Goal: Task Accomplishment & Management: Manage account settings

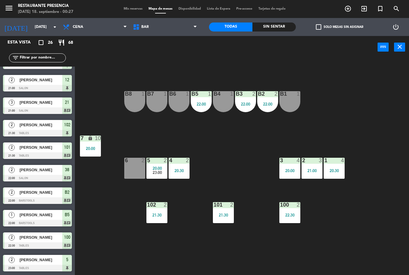
scroll to position [377, 0]
click at [128, 10] on span "Mis reservas" at bounding box center [133, 8] width 25 height 3
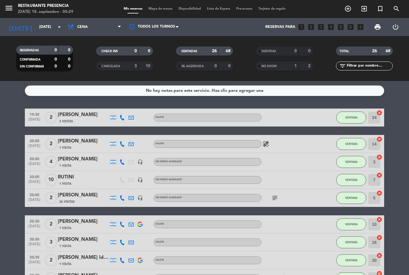
click at [277, 194] on icon "subject" at bounding box center [274, 197] width 7 height 7
click at [275, 194] on icon "subject" at bounding box center [274, 197] width 7 height 7
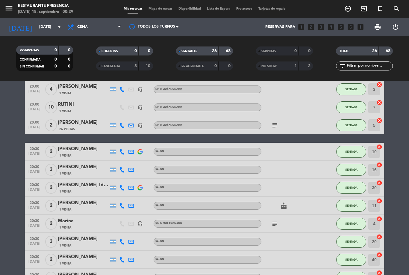
scroll to position [84, 0]
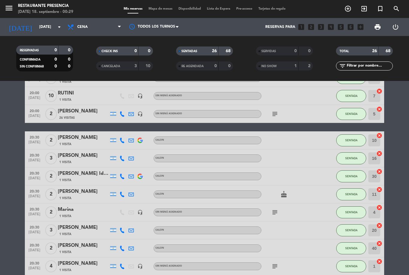
click at [279, 208] on span "subject" at bounding box center [274, 211] width 9 height 7
click at [272, 208] on icon "subject" at bounding box center [274, 211] width 7 height 7
click at [276, 262] on icon "subject" at bounding box center [274, 265] width 7 height 7
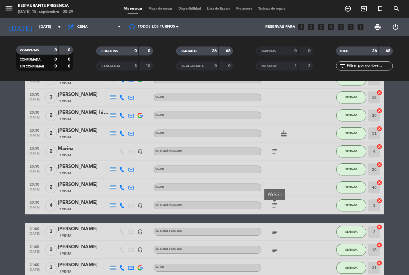
scroll to position [145, 0]
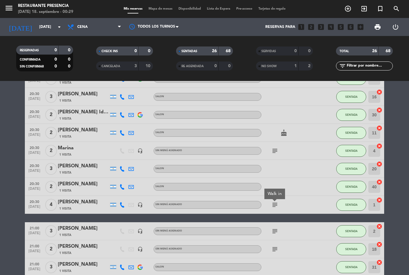
click at [272, 227] on icon "subject" at bounding box center [274, 230] width 7 height 7
click at [274, 245] on icon "subject" at bounding box center [274, 248] width 7 height 7
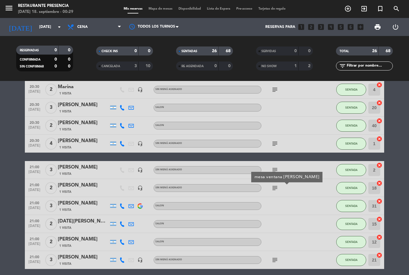
scroll to position [227, 0]
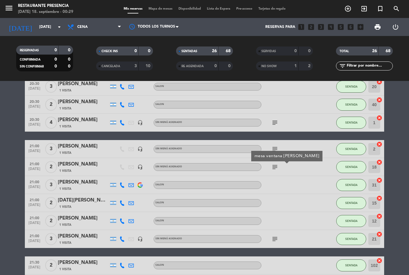
click at [278, 235] on icon "subject" at bounding box center [274, 238] width 7 height 7
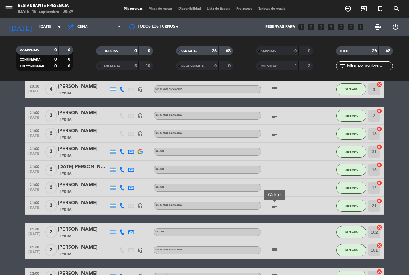
scroll to position [274, 0]
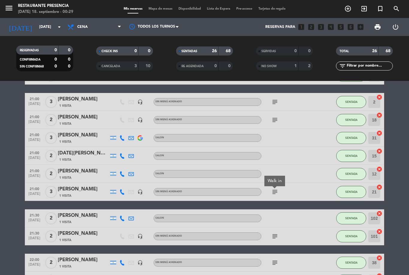
click at [276, 232] on icon "subject" at bounding box center [274, 235] width 7 height 7
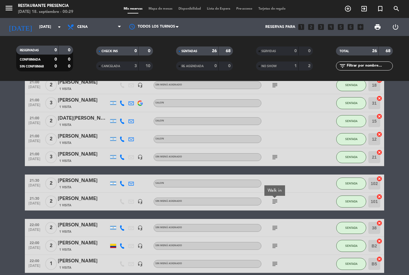
scroll to position [308, 0]
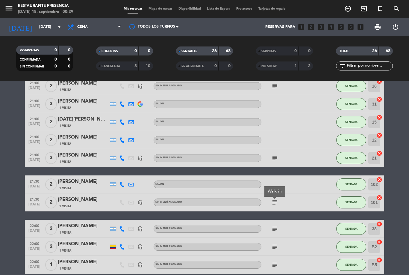
click at [278, 225] on icon "subject" at bounding box center [274, 228] width 7 height 7
click at [273, 243] on icon "subject" at bounding box center [274, 246] width 7 height 7
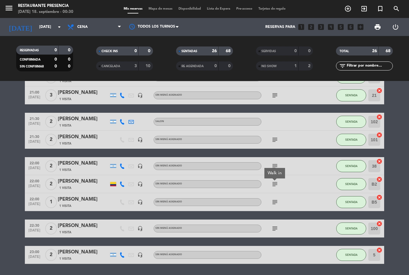
scroll to position [371, 0]
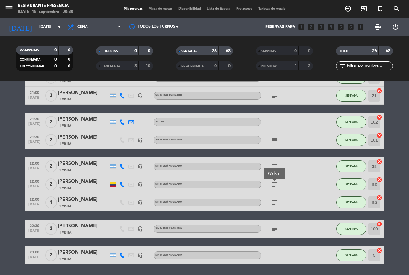
click at [276, 225] on icon "subject" at bounding box center [274, 228] width 7 height 7
click at [300, 63] on div "2" at bounding box center [305, 66] width 11 height 7
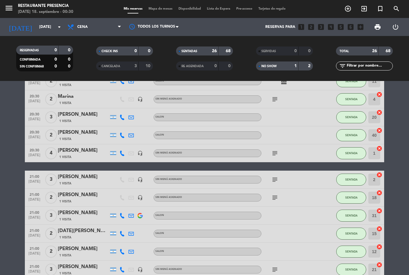
click at [302, 63] on div "2" at bounding box center [305, 66] width 11 height 7
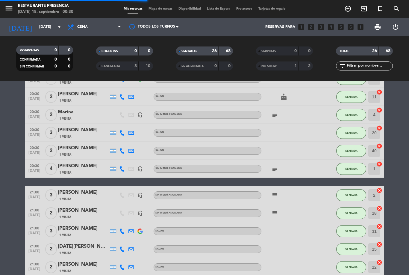
scroll to position [181, 0]
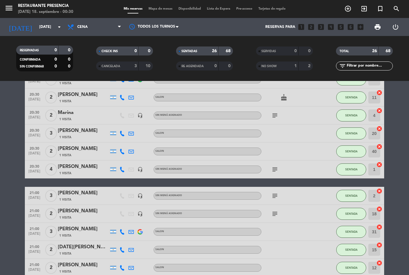
click at [307, 63] on div "2" at bounding box center [305, 66] width 11 height 7
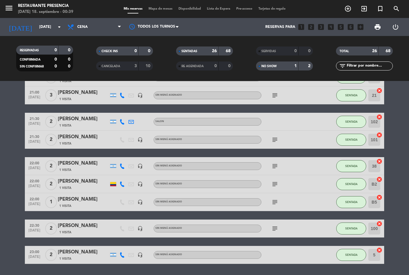
scroll to position [389, 0]
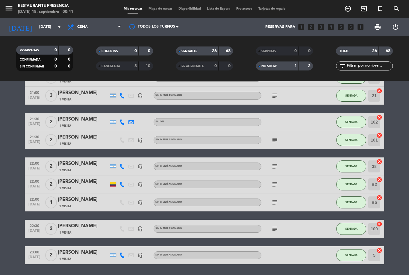
click at [36, 22] on input "[DATE]" at bounding box center [61, 27] width 51 height 10
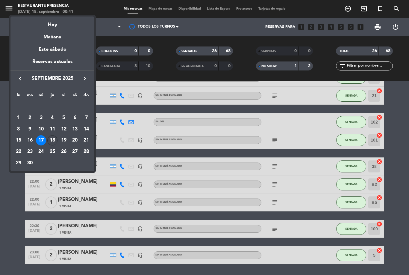
click at [64, 26] on div "Hoy" at bounding box center [52, 22] width 84 height 12
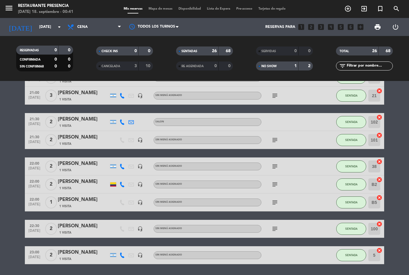
type input "[DEMOGRAPHIC_DATA][DATE]"
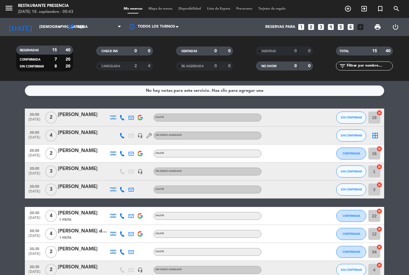
scroll to position [0, 0]
click at [158, 9] on span "Mapa de mesas" at bounding box center [161, 8] width 30 height 3
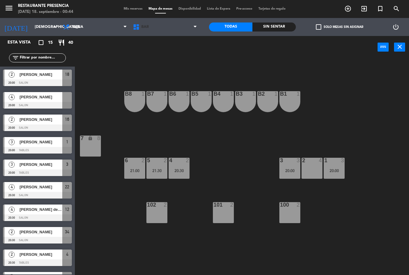
click at [177, 23] on span "BAR" at bounding box center [165, 26] width 70 height 13
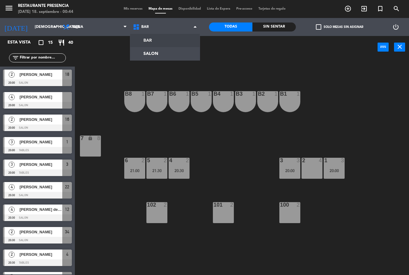
click at [174, 53] on ng-component "menu Restaurante Presencia [DATE] 18. septiembre - 00:44 Mis reservas Mapa de m…" at bounding box center [204, 137] width 409 height 275
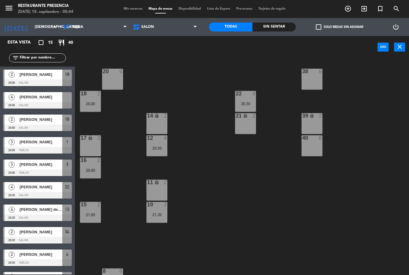
scroll to position [49, 0]
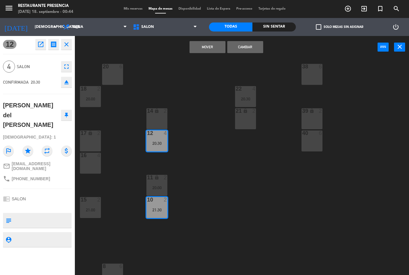
click at [248, 47] on button "Cambiar" at bounding box center [245, 47] width 36 height 12
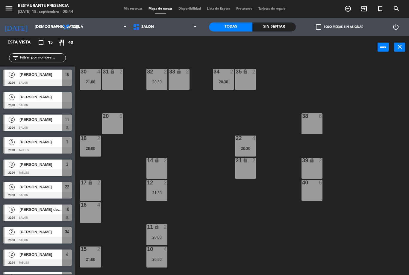
scroll to position [0, 0]
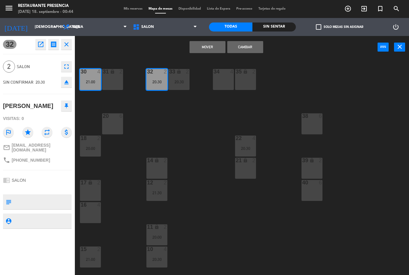
click at [251, 44] on button "Cambiar" at bounding box center [245, 47] width 36 height 12
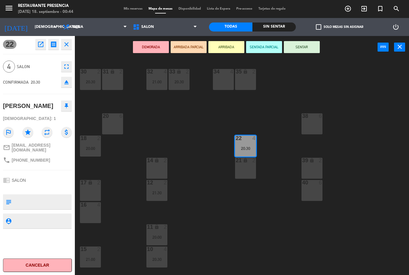
click at [233, 82] on div "34 4" at bounding box center [223, 79] width 21 height 21
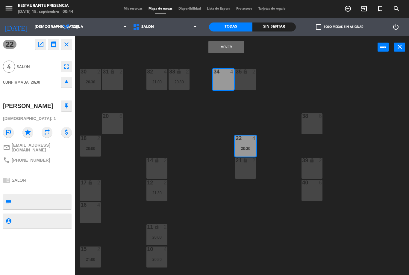
click at [235, 48] on button "Mover" at bounding box center [226, 47] width 36 height 12
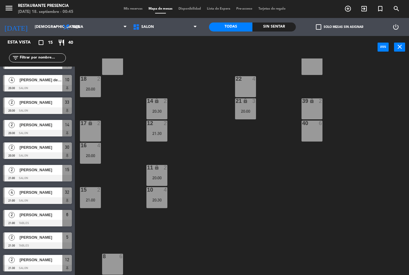
scroll to position [59, 0]
click at [171, 22] on span "SALON" at bounding box center [165, 26] width 70 height 13
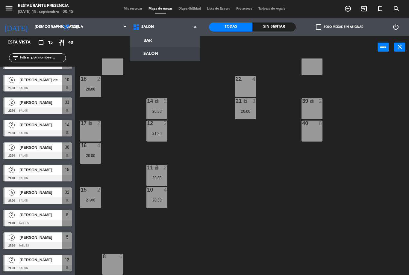
click at [167, 39] on ng-component "menu Restaurante Presencia [DATE] 18. septiembre - 00:45 Mis reservas Mapa de m…" at bounding box center [204, 137] width 409 height 275
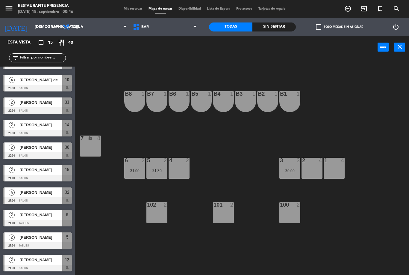
click at [149, 33] on span "BAR" at bounding box center [165, 26] width 70 height 13
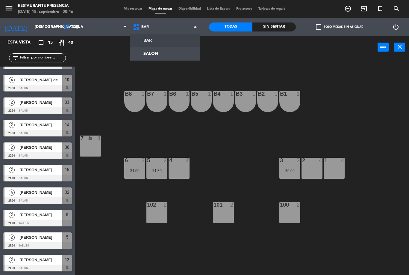
click at [141, 48] on ng-component "menu Restaurante Presencia [DATE] 18. septiembre - 00:46 Mis reservas Mapa de m…" at bounding box center [204, 137] width 409 height 275
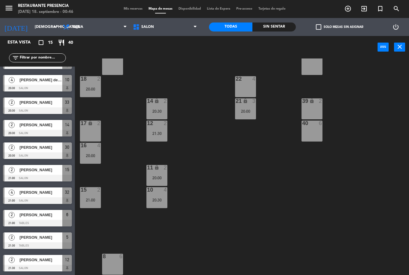
scroll to position [59, 0]
click at [127, 10] on span "Mis reservas" at bounding box center [133, 8] width 25 height 3
